Goal: Transaction & Acquisition: Subscribe to service/newsletter

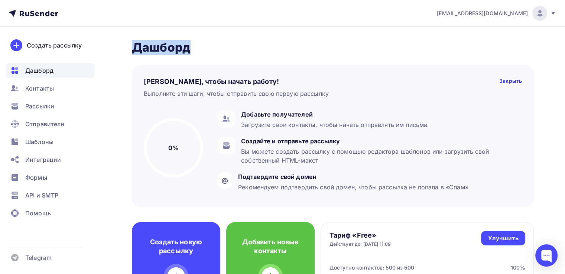
drag, startPoint x: 134, startPoint y: 46, endPoint x: 194, endPoint y: 46, distance: 59.8
click at [194, 46] on h2 "Дашборд" at bounding box center [333, 47] width 402 height 15
drag, startPoint x: 162, startPoint y: 46, endPoint x: 189, endPoint y: 46, distance: 27.5
click at [189, 46] on h2 "Дашборд" at bounding box center [333, 47] width 402 height 15
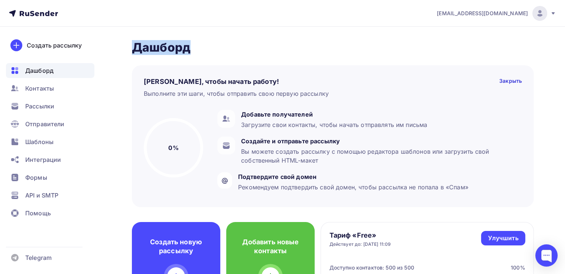
click at [189, 46] on h2 "Дашборд" at bounding box center [333, 47] width 402 height 15
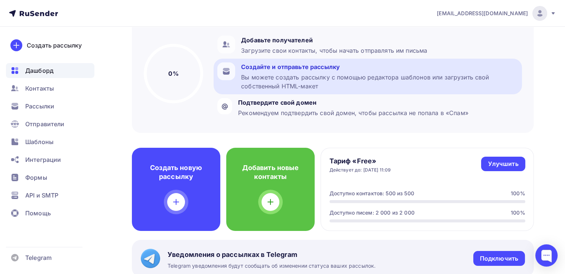
scroll to position [149, 0]
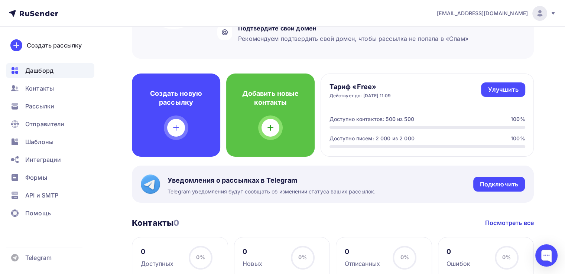
drag, startPoint x: 329, startPoint y: 85, endPoint x: 412, endPoint y: 95, distance: 83.4
click at [412, 95] on div "Тариф «Free» Действует до: [DATE] 11:09 Улучшить Улучшить" at bounding box center [427, 90] width 196 height 16
drag, startPoint x: 330, startPoint y: 85, endPoint x: 456, endPoint y: 131, distance: 134.4
click at [456, 131] on div "Тариф «Free» Действует до: [DATE] 11:09 Улучшить Улучшить Доступно контактов: 5…" at bounding box center [427, 115] width 213 height 83
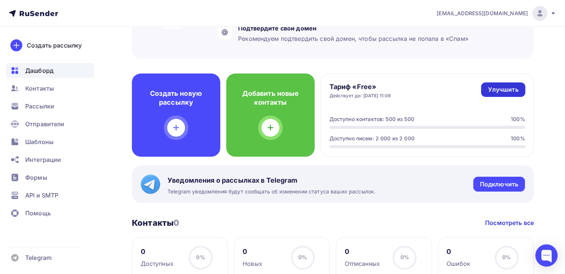
click at [505, 92] on div "Улучшить" at bounding box center [503, 89] width 30 height 9
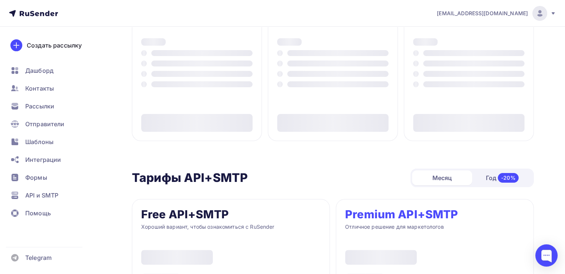
type input "500"
type input "100"
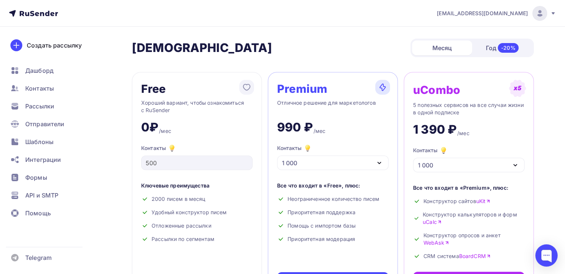
click at [377, 165] on icon "button" at bounding box center [379, 163] width 9 height 9
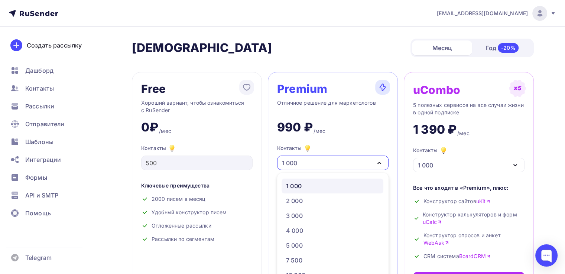
scroll to position [21, 0]
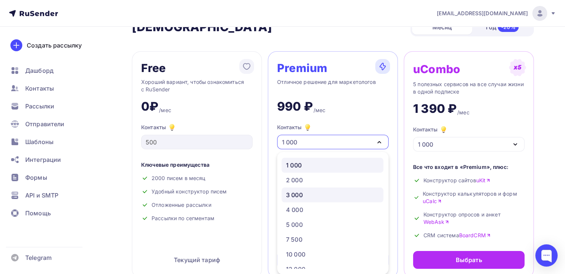
click at [312, 199] on div "3 000" at bounding box center [332, 195] width 93 height 9
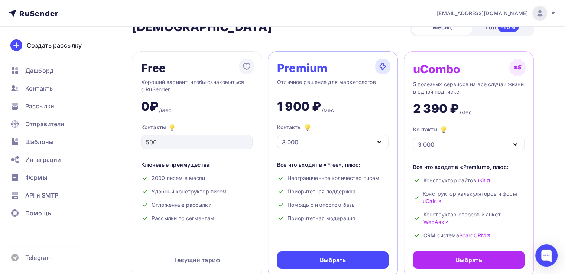
click at [380, 145] on icon "button" at bounding box center [379, 142] width 9 height 9
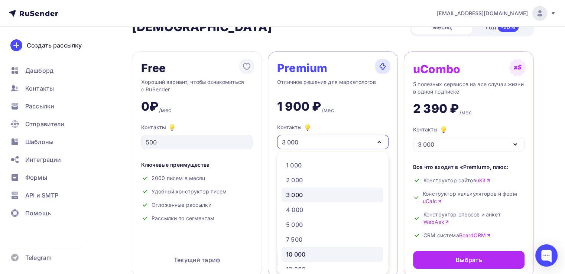
click at [316, 253] on div "10 000" at bounding box center [332, 254] width 93 height 9
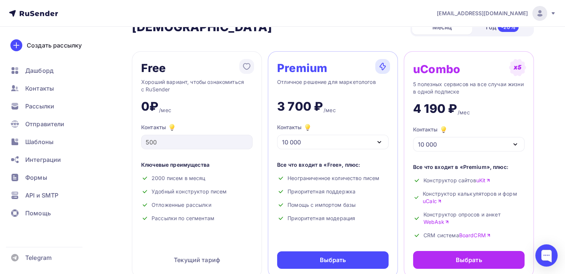
click at [377, 139] on icon "button" at bounding box center [379, 142] width 9 height 9
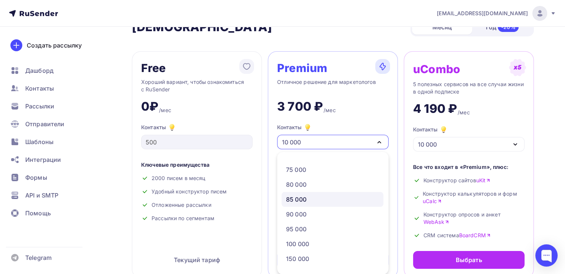
scroll to position [297, 0]
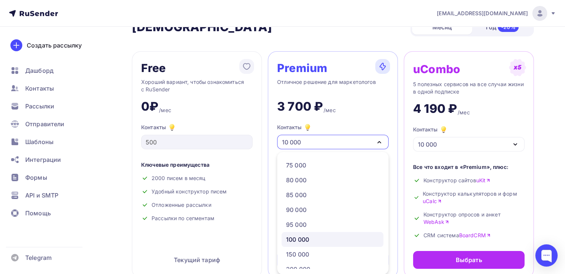
click at [311, 235] on div "100 000" at bounding box center [332, 239] width 93 height 9
